Goal: Task Accomplishment & Management: Manage account settings

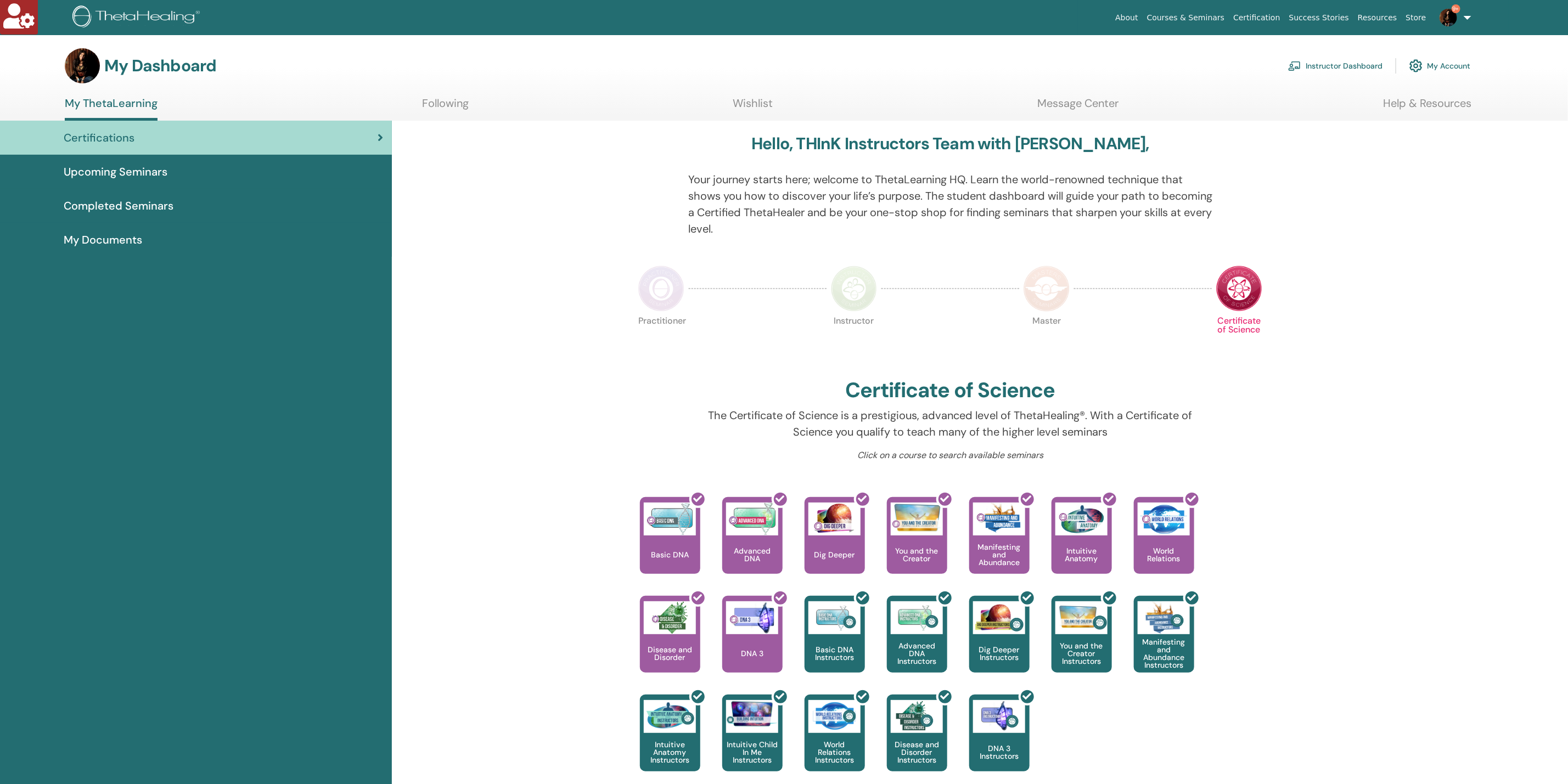
click at [1345, 64] on link "Instructor Dashboard" at bounding box center [1335, 65] width 94 height 24
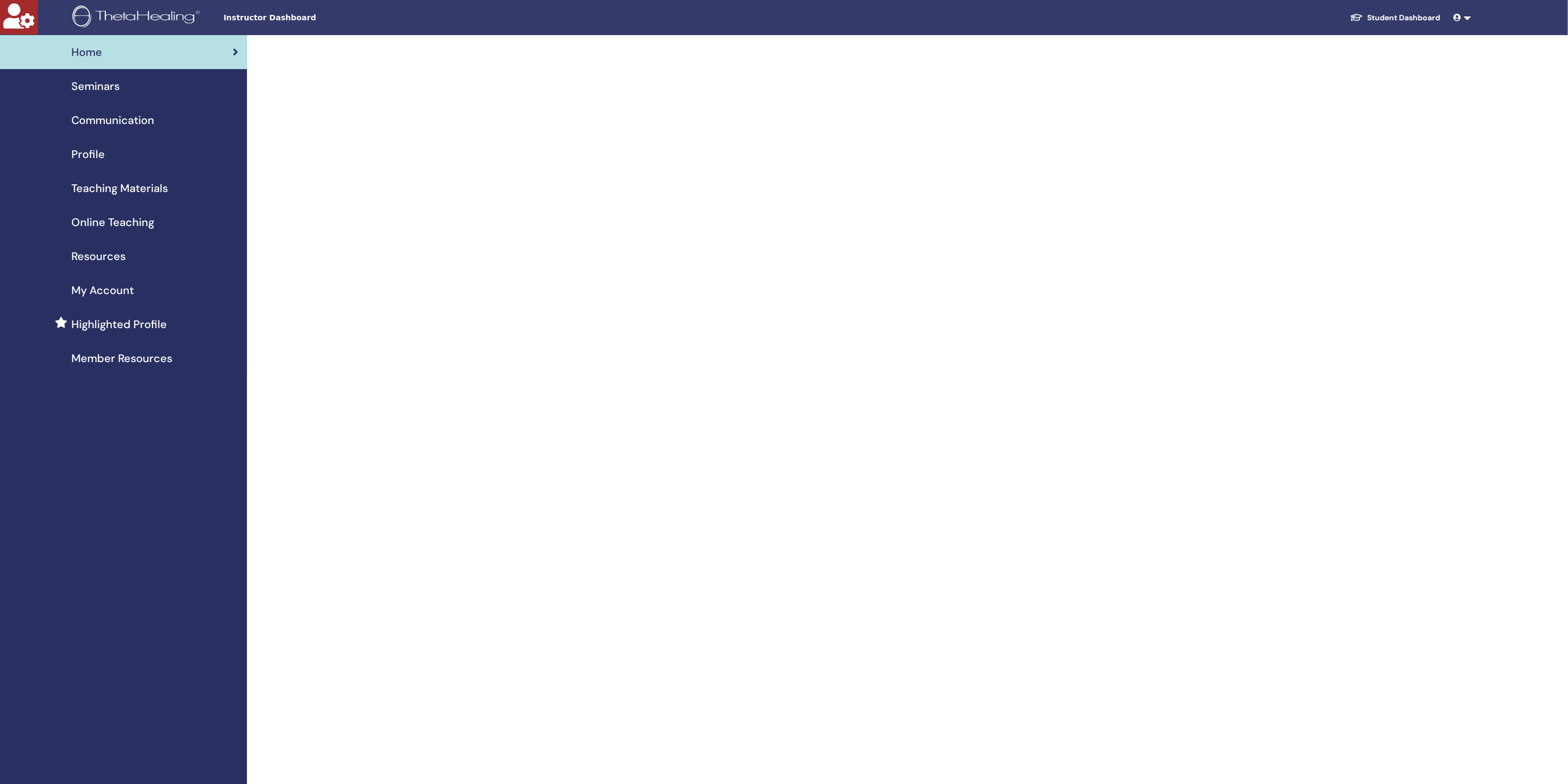
click at [111, 94] on span "Seminars" at bounding box center [95, 87] width 48 height 17
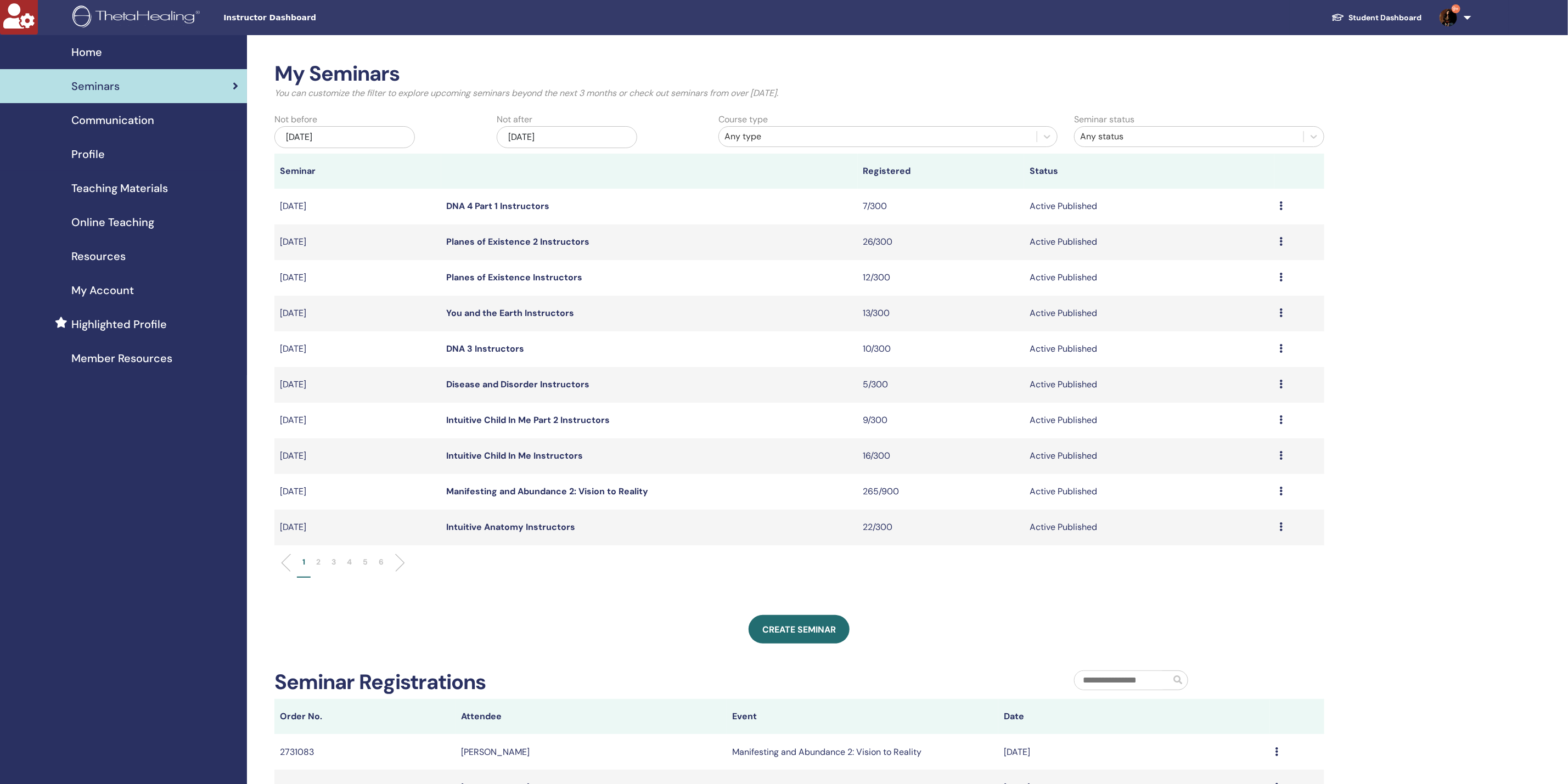
click at [544, 134] on div "[DATE]" at bounding box center [567, 137] width 141 height 22
click at [508, 163] on button "Previous Month" at bounding box center [510, 168] width 18 height 18
click at [565, 207] on div "1" at bounding box center [567, 212] width 15 height 15
click at [524, 205] on link "Manifesting and Abundance 2: Vision to Reality" at bounding box center [547, 205] width 202 height 12
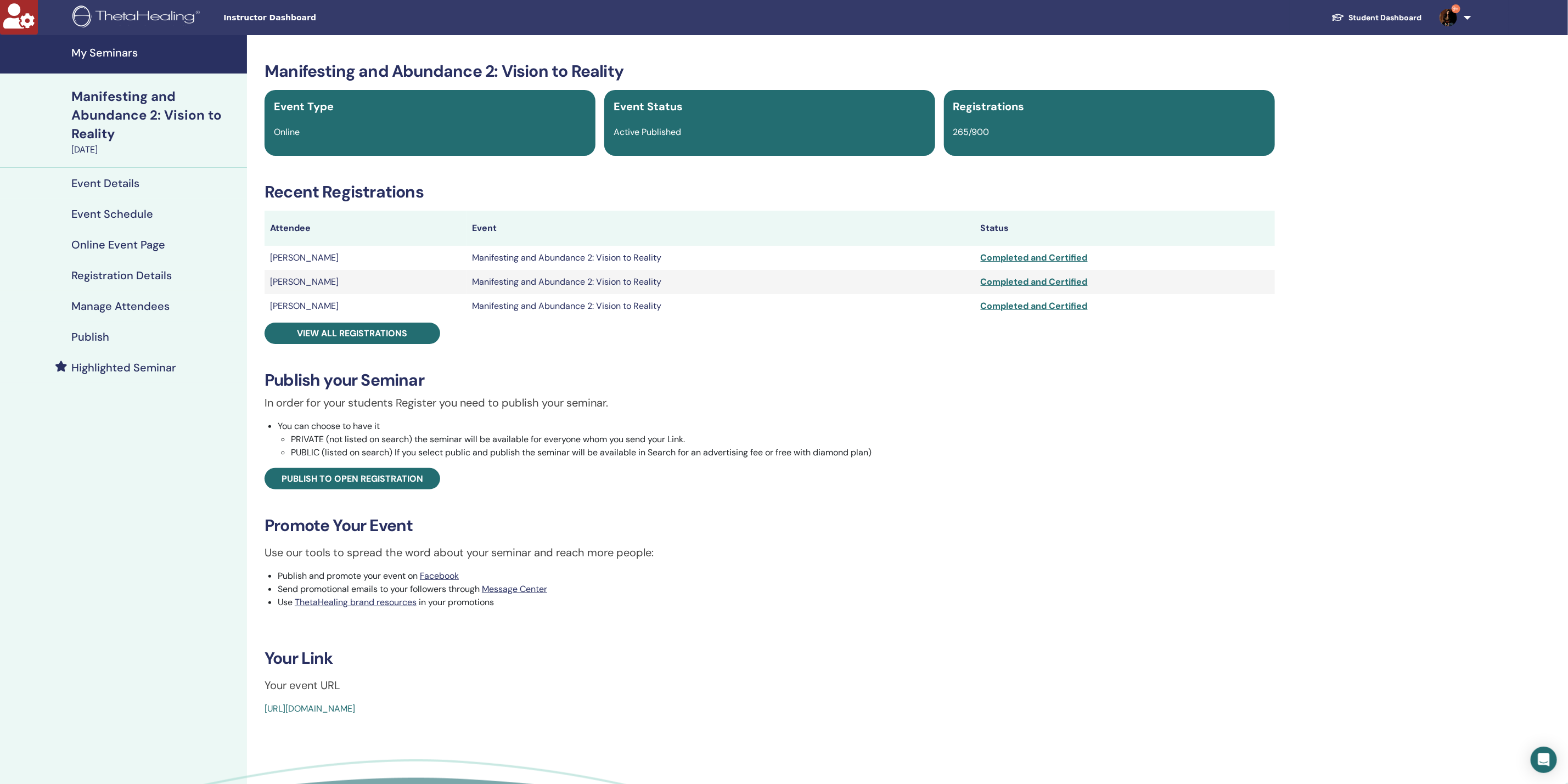
click at [112, 306] on h4 "Manage Attendees" at bounding box center [120, 306] width 99 height 13
